Goal: Transaction & Acquisition: Purchase product/service

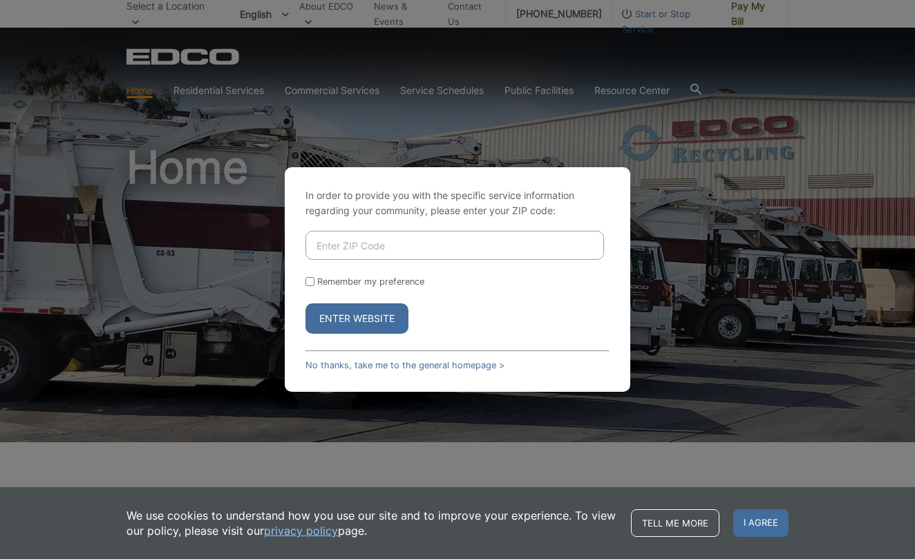
click at [341, 241] on input "Enter ZIP Code" at bounding box center [454, 245] width 298 height 29
type input "92019"
click at [357, 312] on button "Enter Website" at bounding box center [356, 318] width 103 height 30
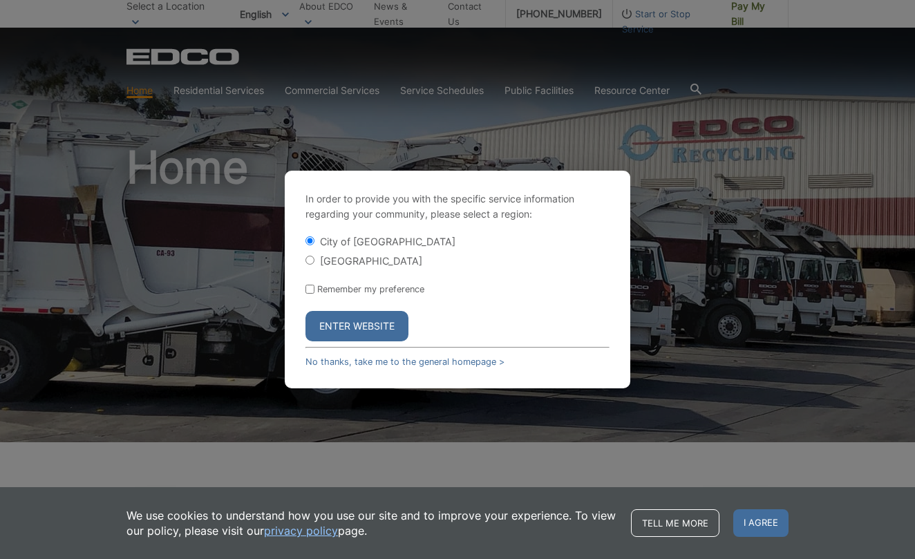
click at [363, 324] on button "Enter Website" at bounding box center [356, 326] width 103 height 30
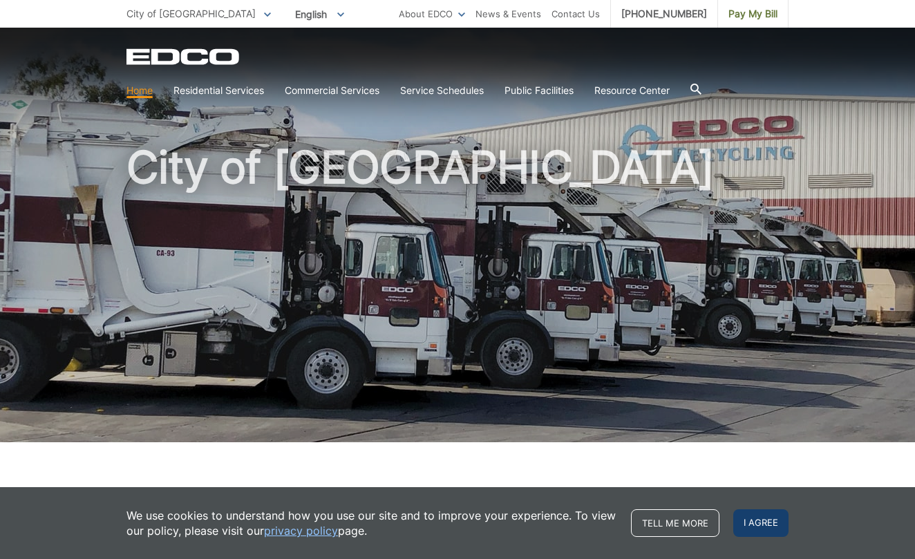
click at [770, 526] on span "I agree" at bounding box center [760, 523] width 55 height 28
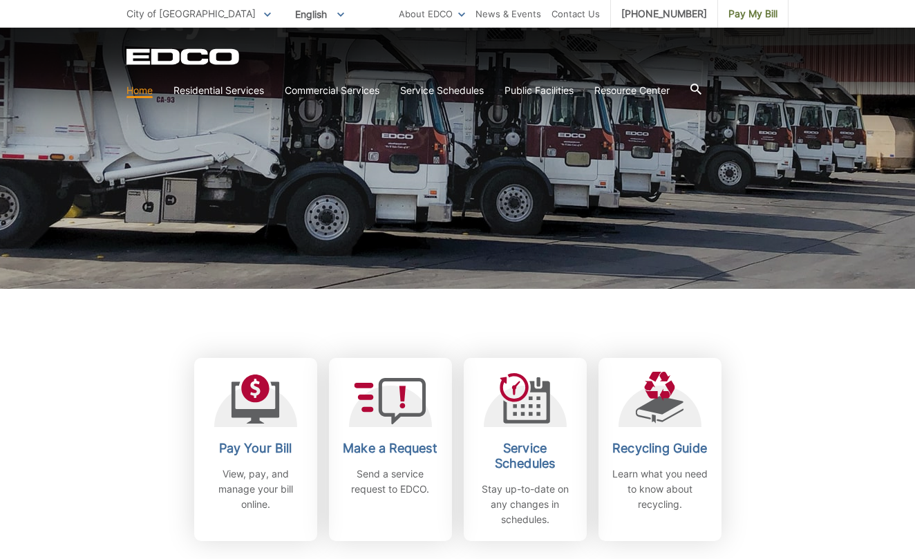
scroll to position [160, 0]
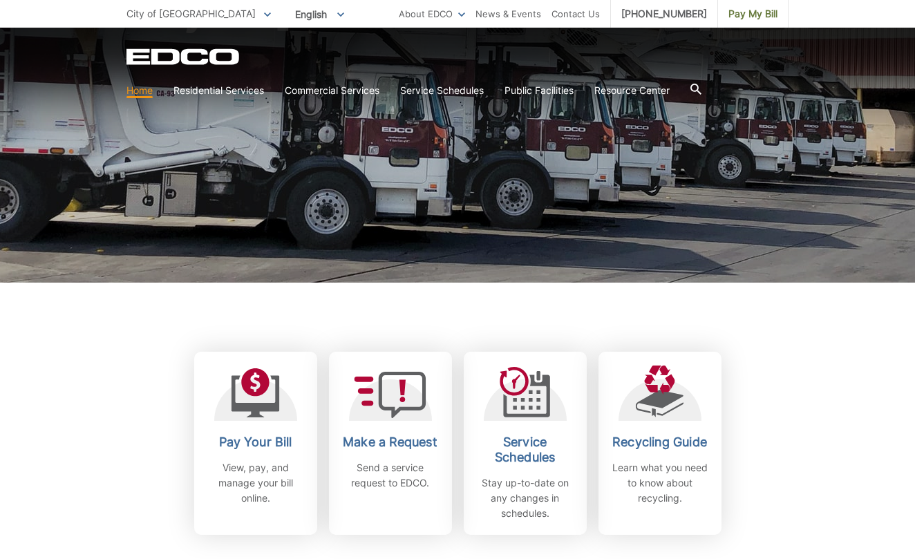
click at [292, 334] on div "Pay Your Bill View, pay, and manage your bill online. Make a Request Send a ser…" at bounding box center [457, 409] width 662 height 252
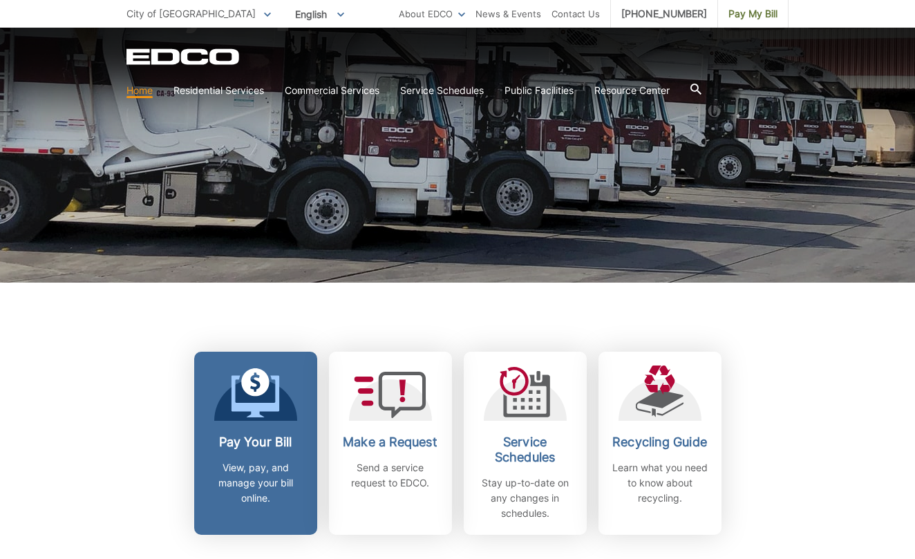
click at [287, 412] on div at bounding box center [255, 392] width 83 height 55
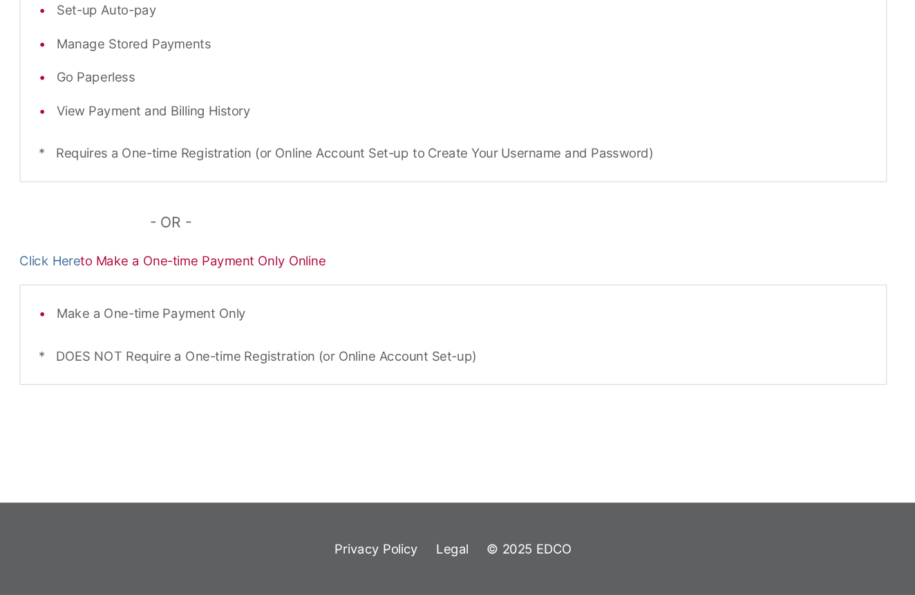
scroll to position [276, 0]
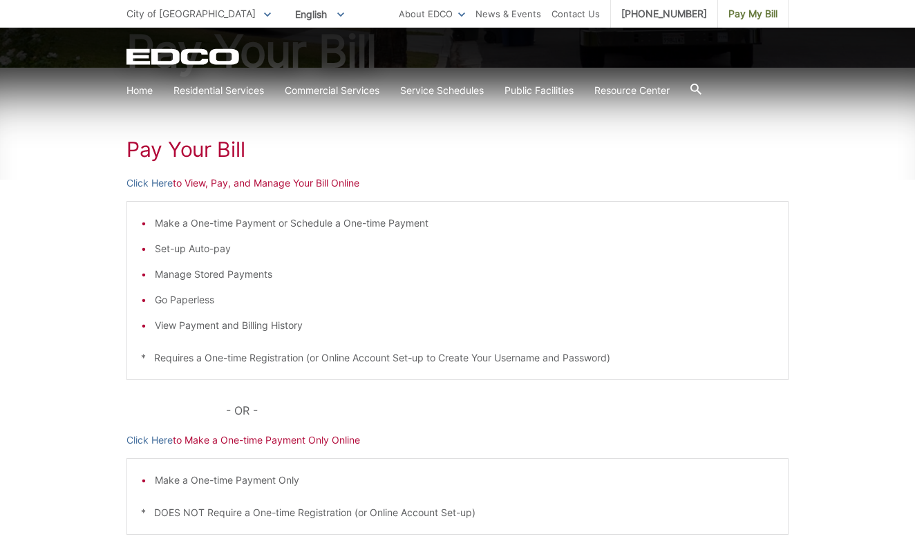
scroll to position [176, 0]
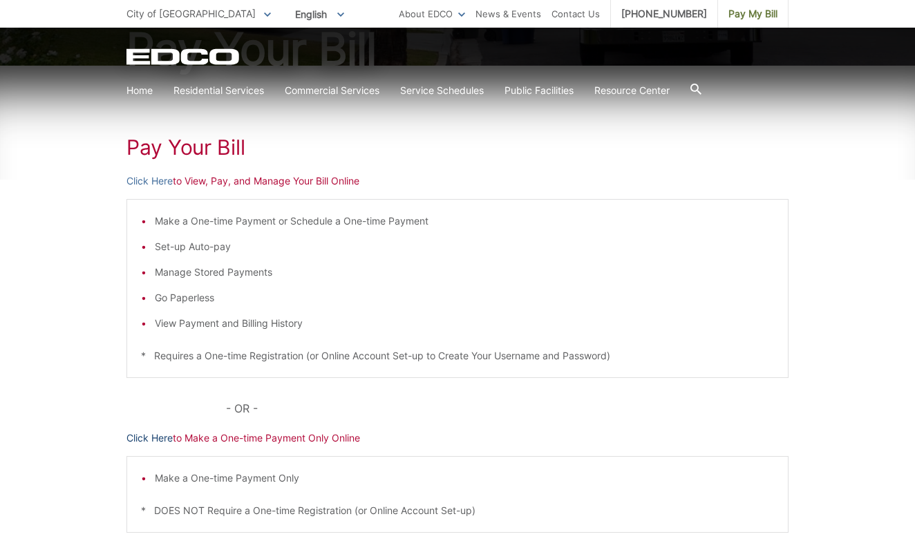
click at [165, 434] on link "Click Here" at bounding box center [149, 437] width 46 height 15
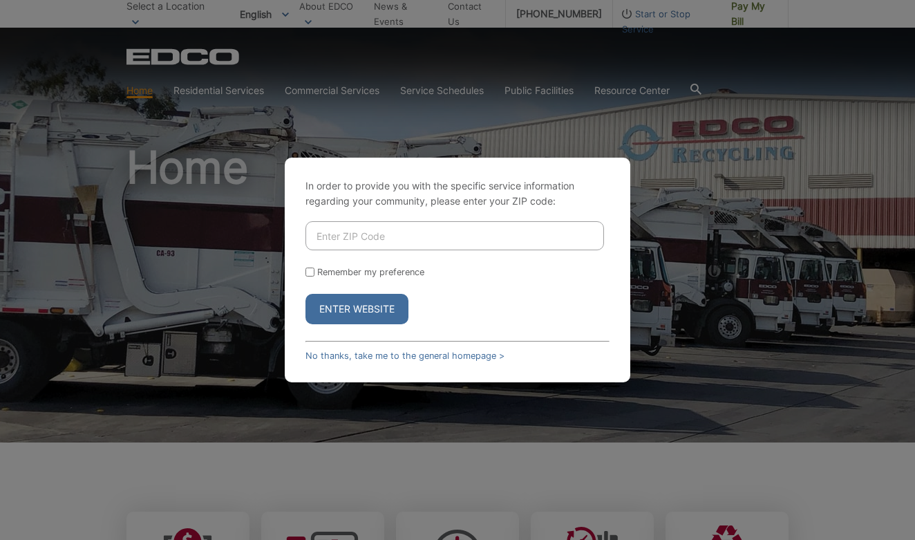
click at [547, 229] on input "Enter ZIP Code" at bounding box center [454, 235] width 298 height 29
type input "92019"
click at [392, 306] on button "Enter Website" at bounding box center [356, 309] width 103 height 30
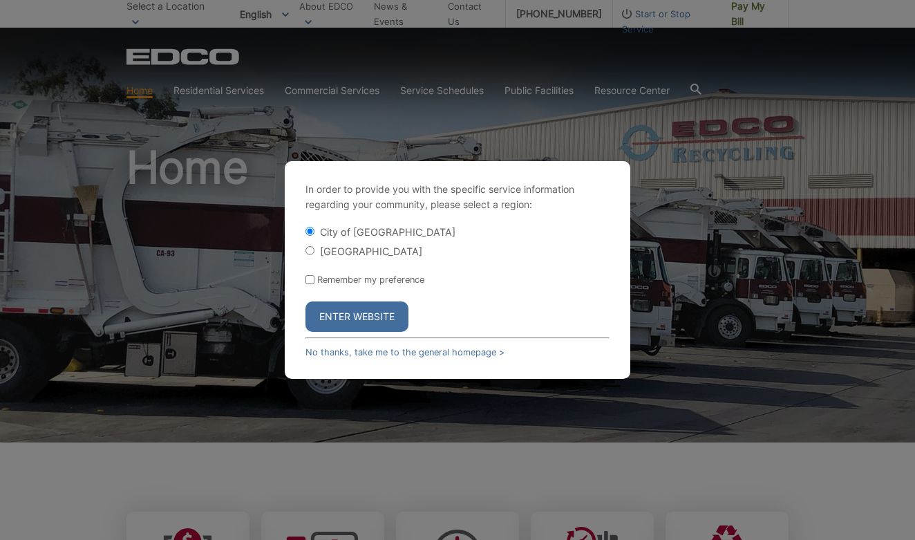
click at [392, 306] on button "Enter Website" at bounding box center [356, 316] width 103 height 30
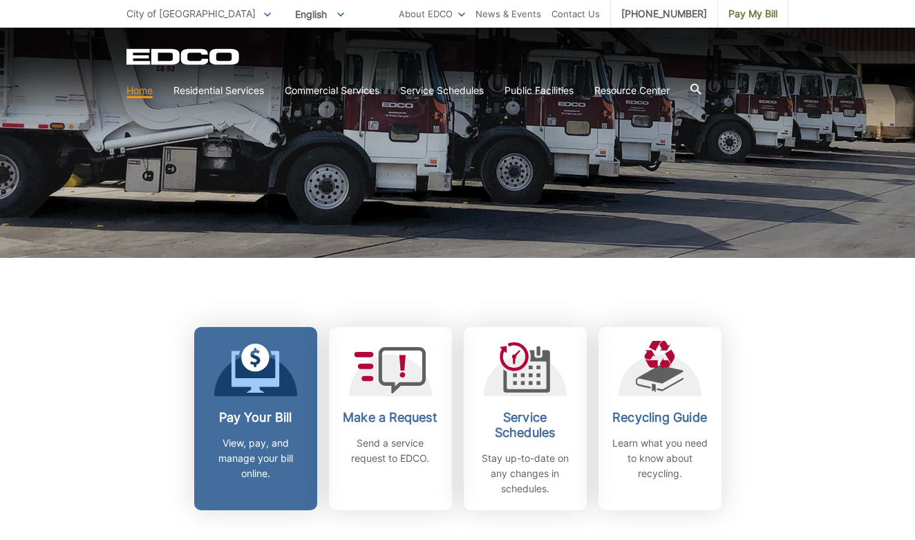
scroll to position [178, 0]
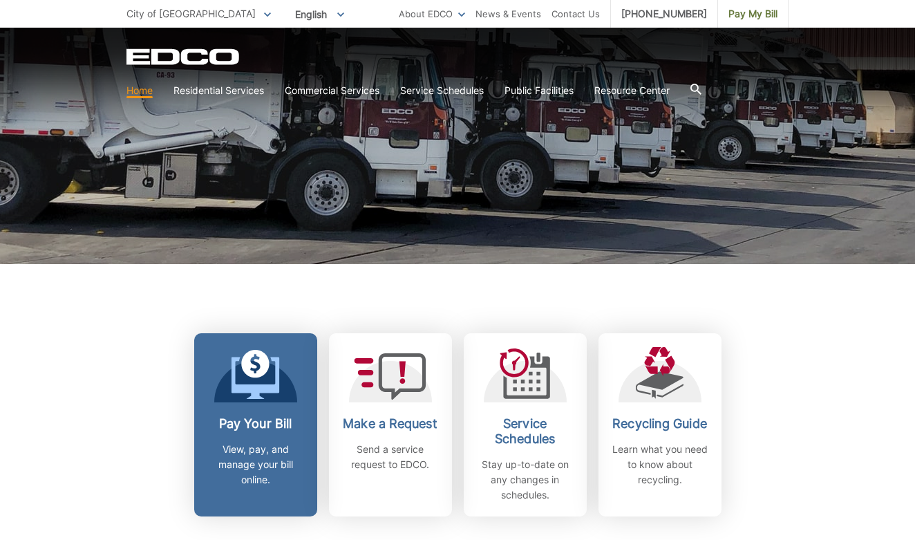
click at [281, 378] on div at bounding box center [255, 374] width 83 height 55
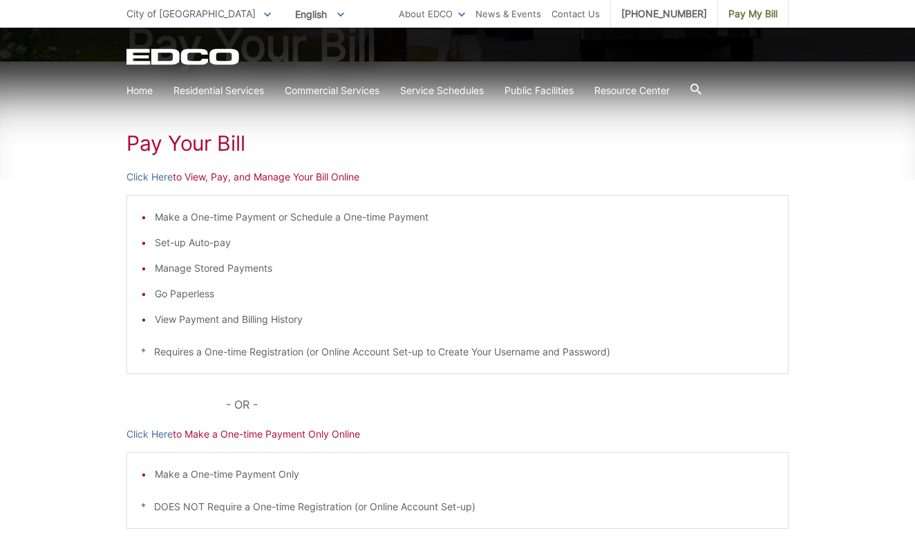
scroll to position [191, 0]
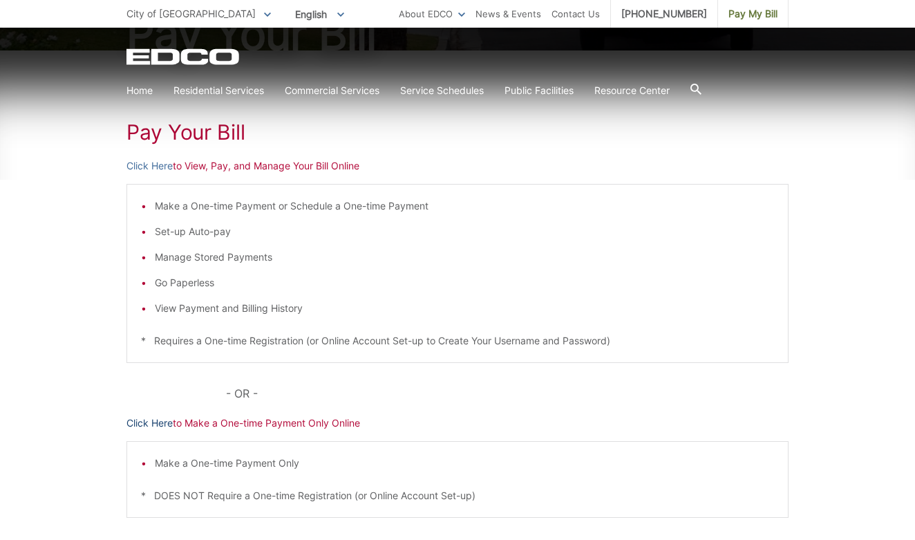
click at [166, 421] on link "Click Here" at bounding box center [149, 422] width 46 height 15
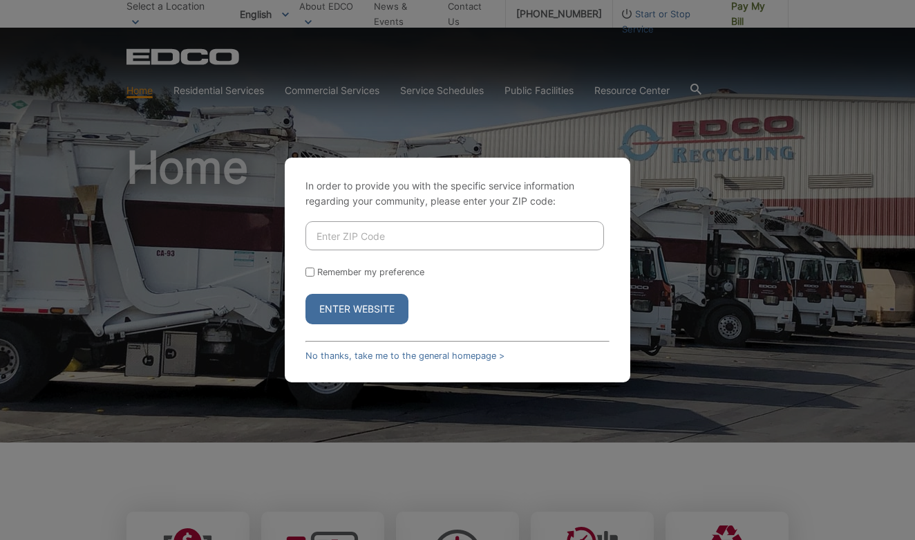
click at [477, 229] on input "Enter ZIP Code" at bounding box center [454, 235] width 298 height 29
type input "92019"
click at [386, 316] on button "Enter Website" at bounding box center [356, 309] width 103 height 30
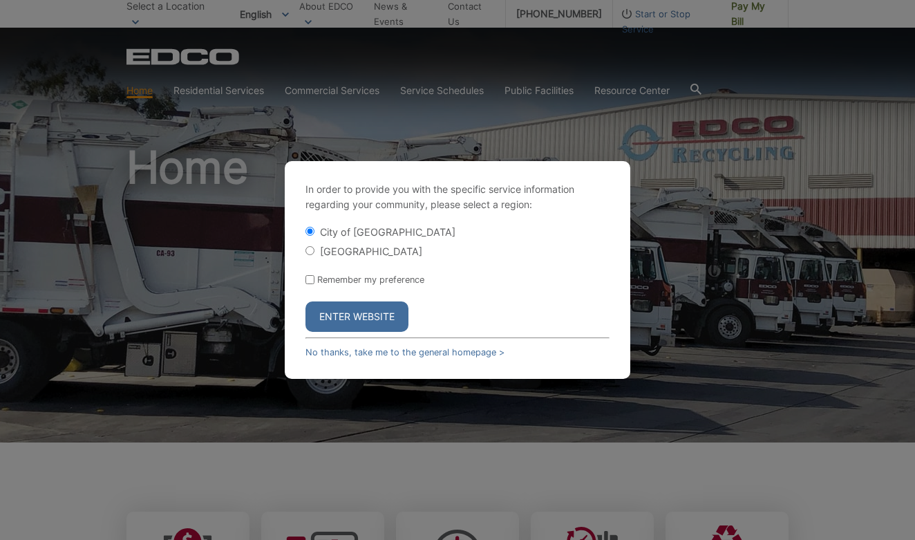
click at [386, 316] on button "Enter Website" at bounding box center [356, 316] width 103 height 30
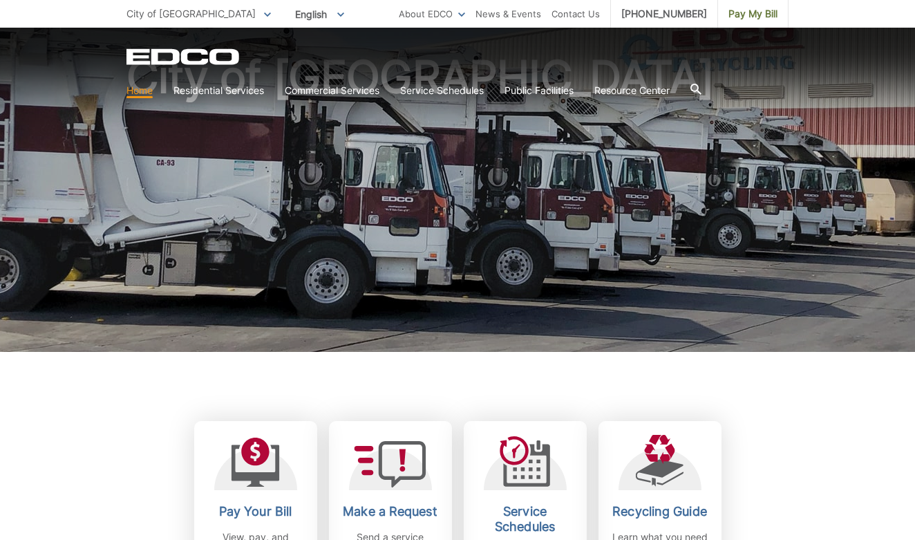
scroll to position [104, 0]
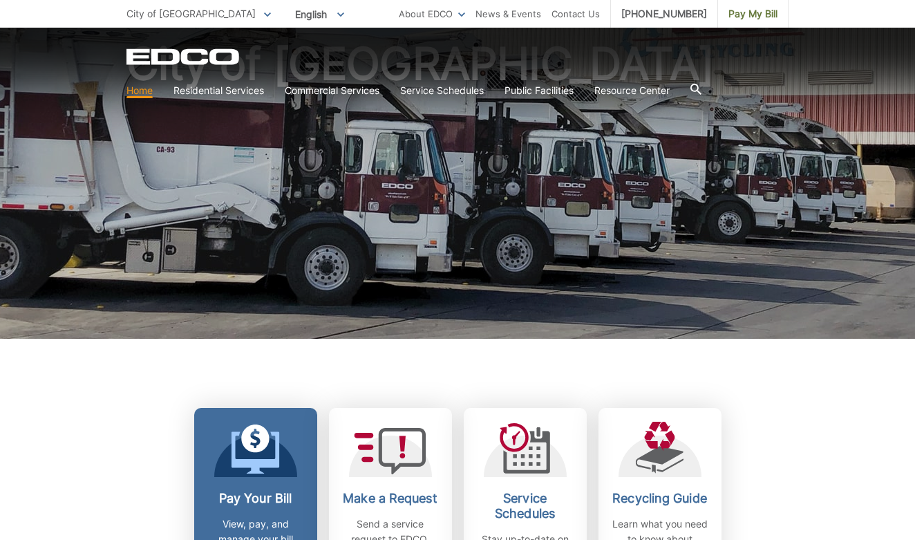
click at [279, 456] on icon at bounding box center [255, 452] width 48 height 42
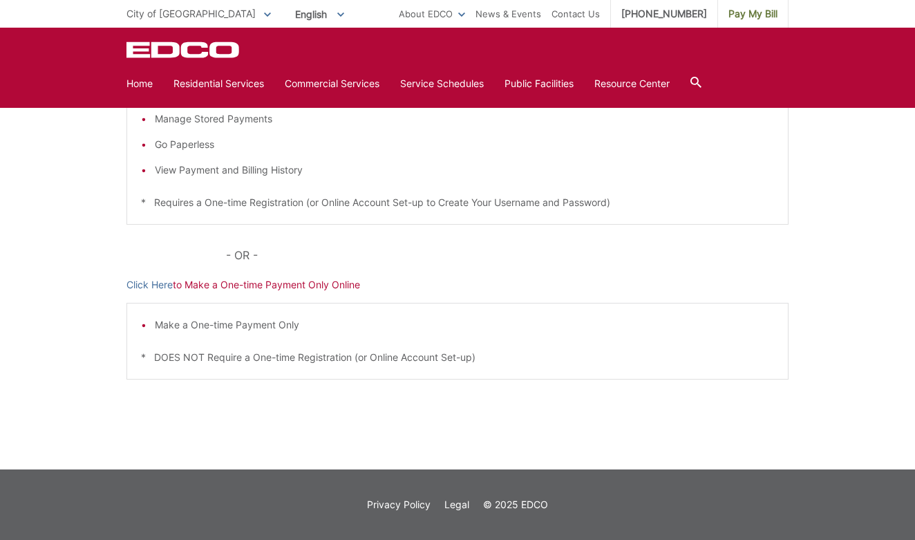
scroll to position [330, 0]
click at [161, 287] on link "Click Here" at bounding box center [149, 284] width 46 height 15
